Goal: Task Accomplishment & Management: Use online tool/utility

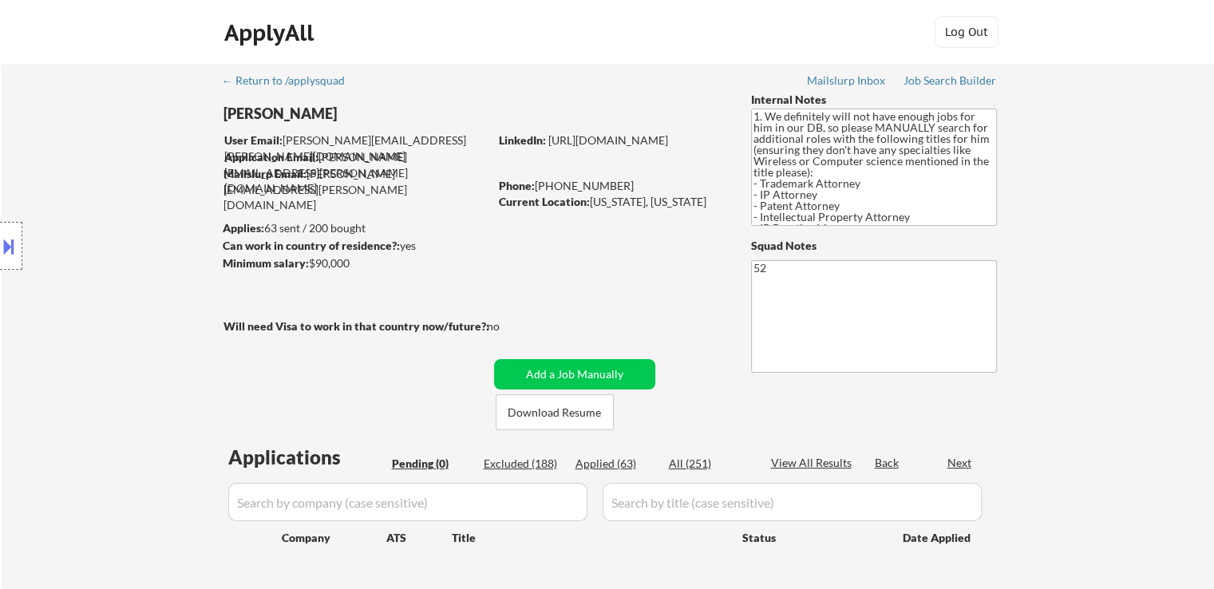
click at [144, 266] on div "Location Inclusions: [GEOGRAPHIC_DATA], [GEOGRAPHIC_DATA] [GEOGRAPHIC_DATA], [G…" at bounding box center [143, 246] width 286 height 296
drag, startPoint x: 144, startPoint y: 266, endPoint x: 153, endPoint y: 410, distance: 144.0
click at [144, 370] on div "Location Inclusions: [GEOGRAPHIC_DATA], [GEOGRAPHIC_DATA] [GEOGRAPHIC_DATA], [G…" at bounding box center [143, 246] width 286 height 296
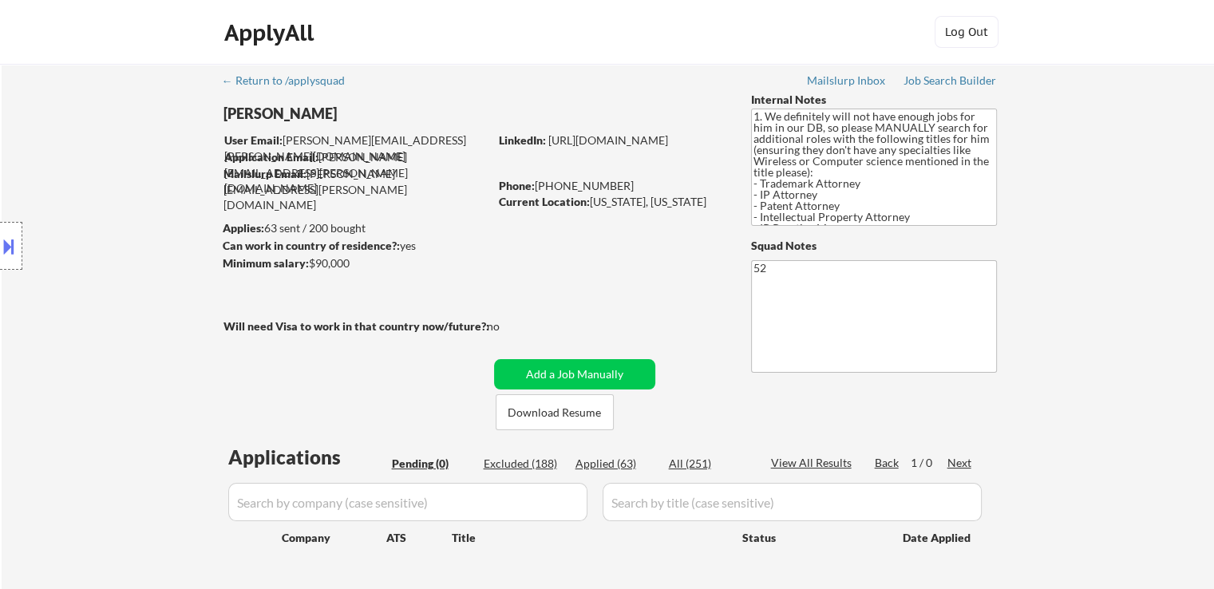
click at [161, 367] on div "Location Inclusions: [GEOGRAPHIC_DATA], [GEOGRAPHIC_DATA] [GEOGRAPHIC_DATA], [G…" at bounding box center [143, 246] width 286 height 296
click at [155, 199] on div "Location Inclusions: [GEOGRAPHIC_DATA], [GEOGRAPHIC_DATA] [GEOGRAPHIC_DATA], [G…" at bounding box center [143, 246] width 286 height 296
click at [976, 82] on div "Job Search Builder" at bounding box center [950, 80] width 93 height 11
click at [827, 189] on textarea "1. We definitely will not have enough jobs for him in our DB, so please MANUALL…" at bounding box center [874, 167] width 246 height 117
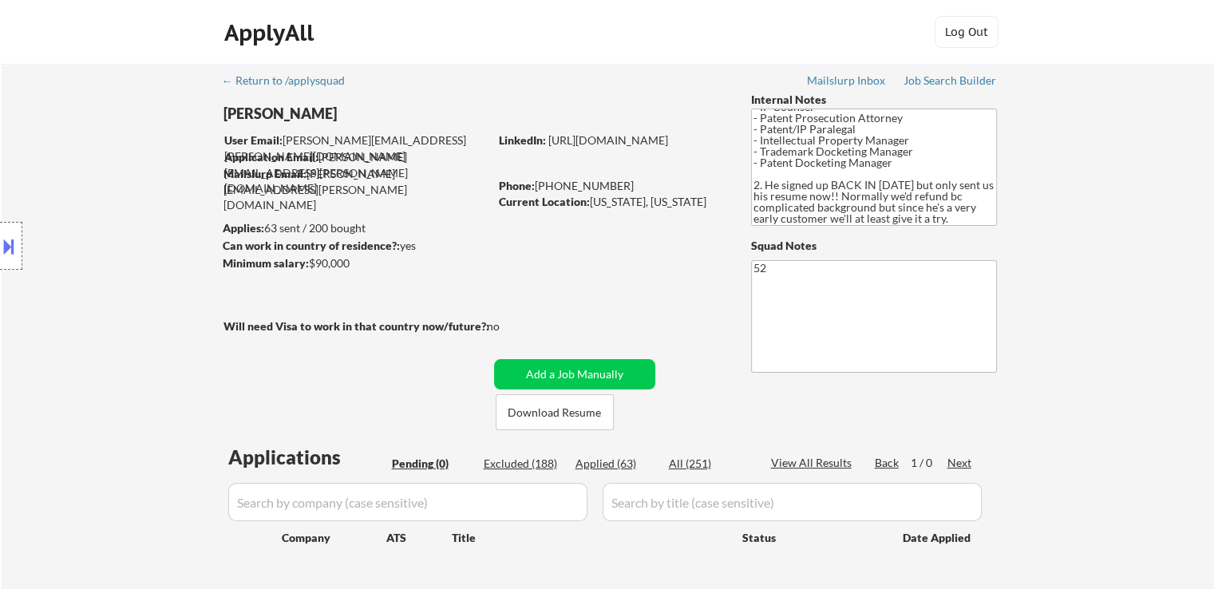
click at [152, 234] on div "Location Inclusions: [GEOGRAPHIC_DATA], [GEOGRAPHIC_DATA] [GEOGRAPHIC_DATA], [G…" at bounding box center [143, 246] width 286 height 296
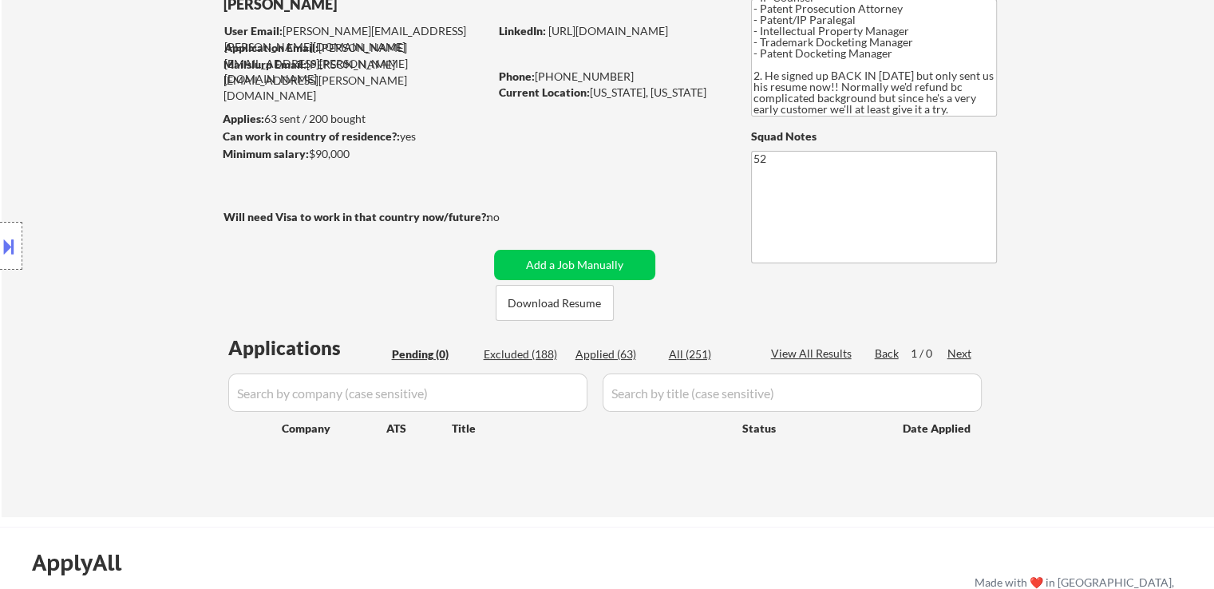
scroll to position [160, 0]
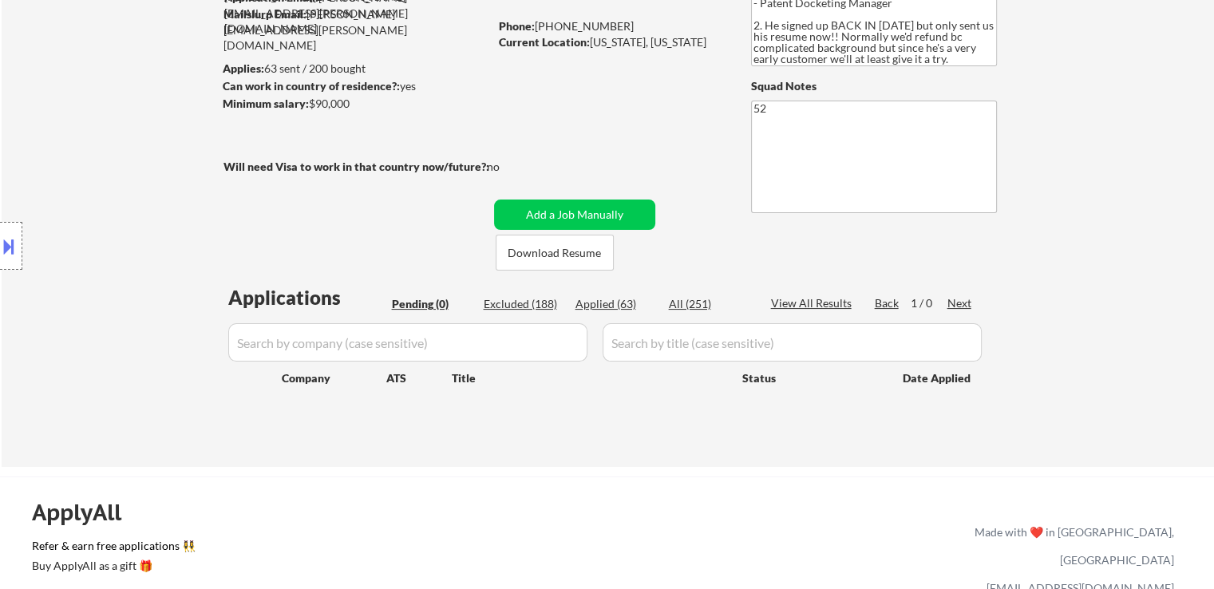
click at [144, 249] on div "Location Inclusions: [GEOGRAPHIC_DATA], [GEOGRAPHIC_DATA] [GEOGRAPHIC_DATA], [G…" at bounding box center [143, 246] width 286 height 296
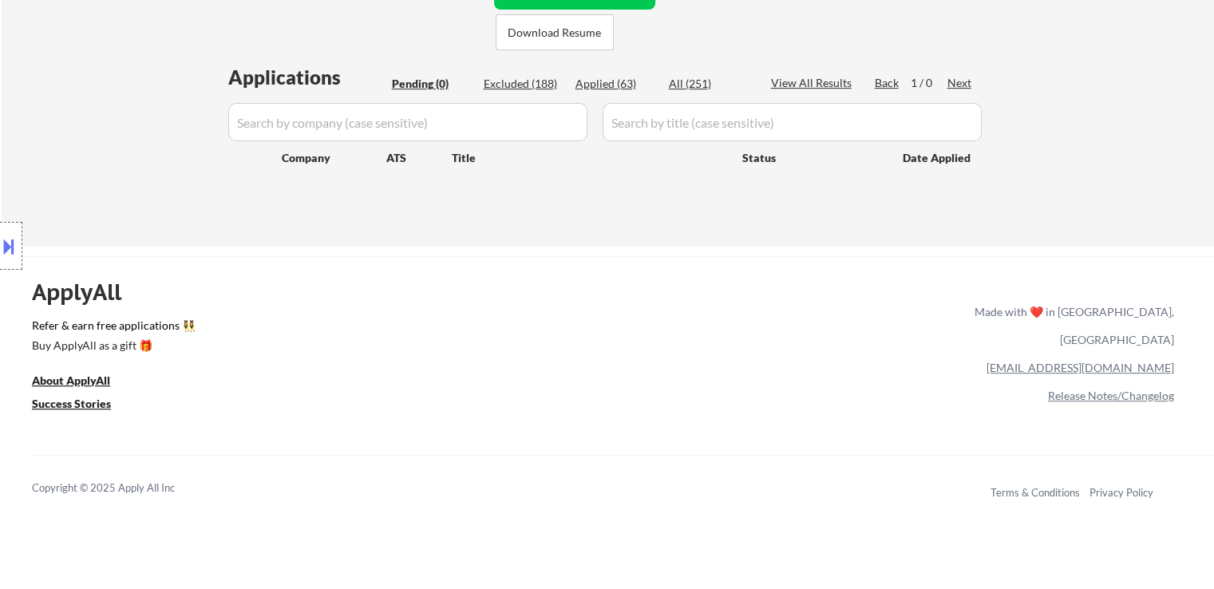
scroll to position [415, 0]
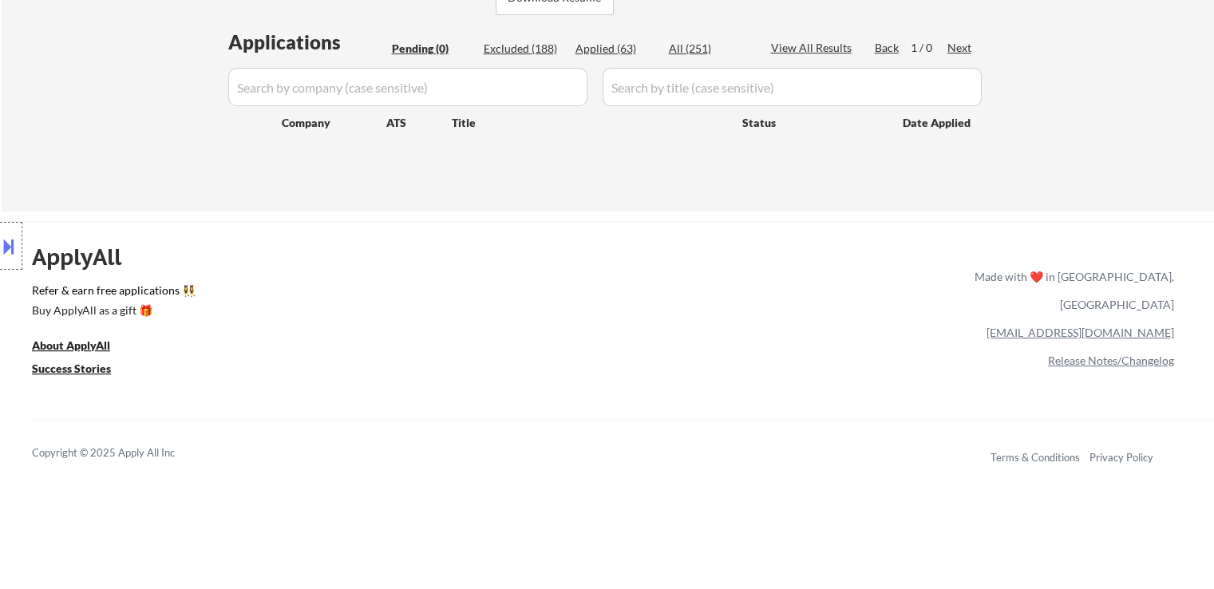
click at [140, 125] on div "Location Inclusions: [GEOGRAPHIC_DATA], [GEOGRAPHIC_DATA] [GEOGRAPHIC_DATA], [G…" at bounding box center [143, 246] width 286 height 296
click at [138, 125] on div "Location Inclusions: [GEOGRAPHIC_DATA], [GEOGRAPHIC_DATA] [GEOGRAPHIC_DATA], [G…" at bounding box center [143, 246] width 286 height 296
click at [138, 126] on div "Location Inclusions: [GEOGRAPHIC_DATA], [GEOGRAPHIC_DATA] [GEOGRAPHIC_DATA], [G…" at bounding box center [143, 246] width 286 height 296
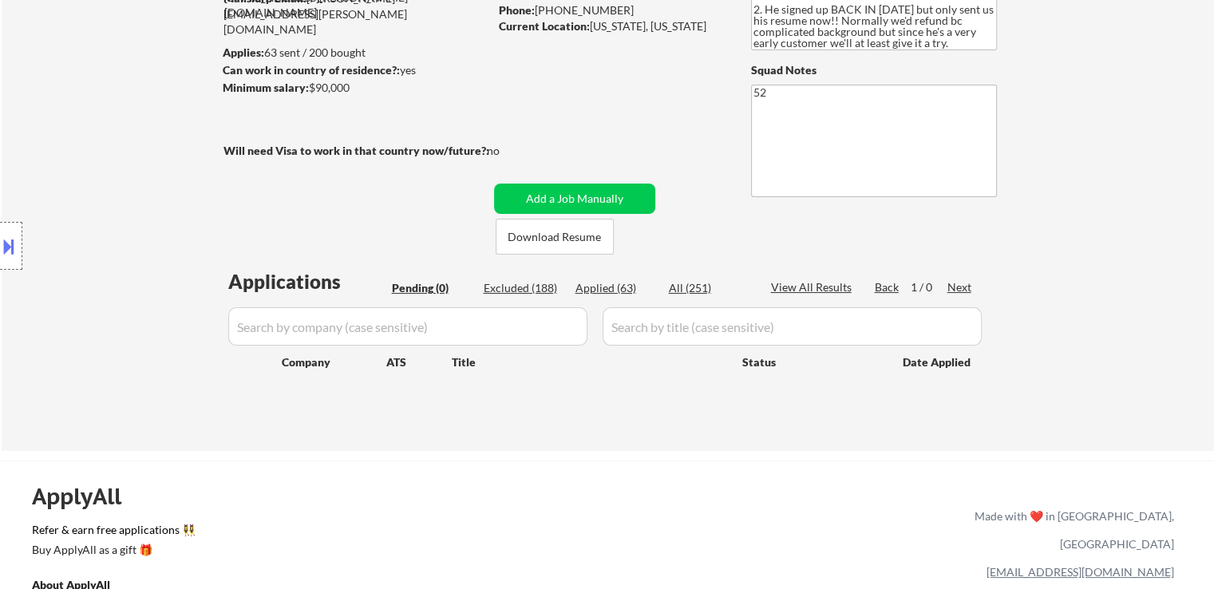
click at [139, 126] on div "Location Inclusions: [GEOGRAPHIC_DATA], [GEOGRAPHIC_DATA] [GEOGRAPHIC_DATA], [G…" at bounding box center [143, 246] width 286 height 296
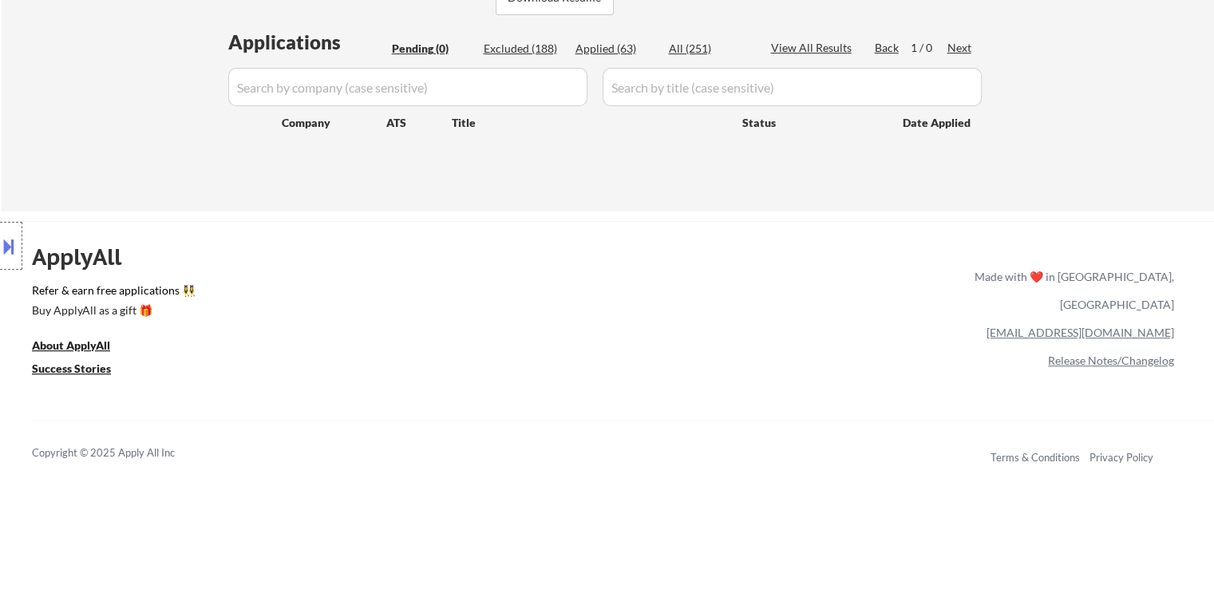
click at [300, 243] on div "ApplyAll Refer & earn free applications 👯‍♀️ Buy ApplyAll as a gift 🎁 About App…" at bounding box center [607, 358] width 1214 height 253
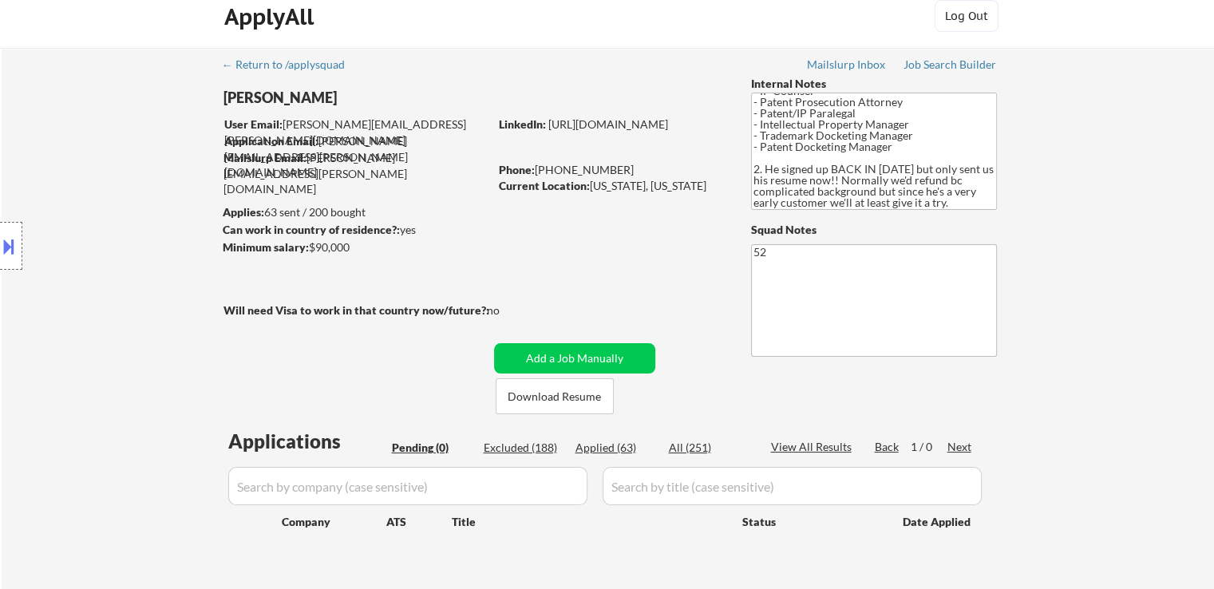
click at [174, 228] on div "Location Inclusions: [GEOGRAPHIC_DATA], [GEOGRAPHIC_DATA] [GEOGRAPHIC_DATA], [G…" at bounding box center [143, 246] width 286 height 296
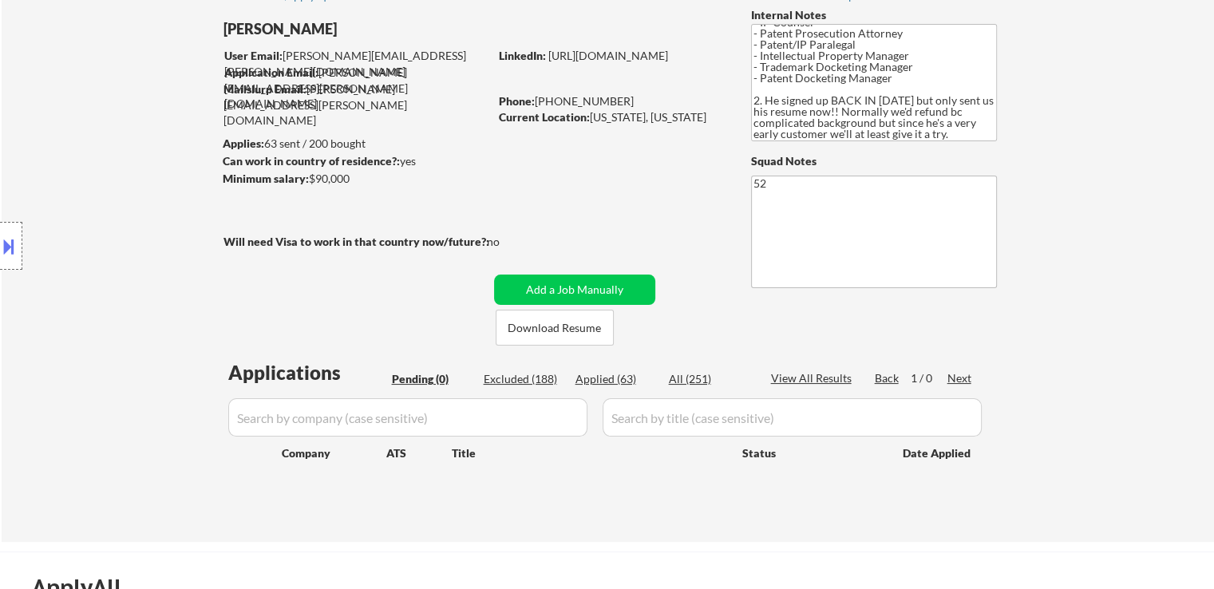
scroll to position [0, 0]
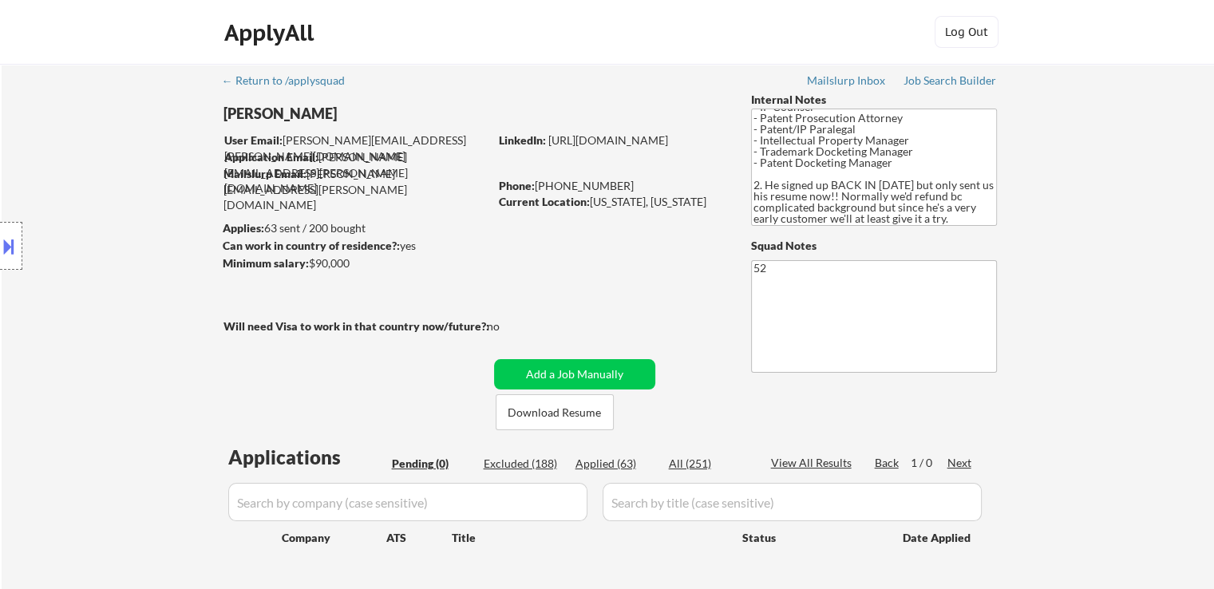
click at [170, 289] on div "Location Inclusions: [GEOGRAPHIC_DATA], [GEOGRAPHIC_DATA] [GEOGRAPHIC_DATA], [G…" at bounding box center [143, 246] width 286 height 296
drag, startPoint x: 1132, startPoint y: 218, endPoint x: 1075, endPoint y: 135, distance: 100.5
click at [1132, 216] on div "← Return to /applysquad Mailslurp Inbox Job Search Builder [PERSON_NAME] User E…" at bounding box center [608, 345] width 1213 height 563
